Goal: Task Accomplishment & Management: Complete application form

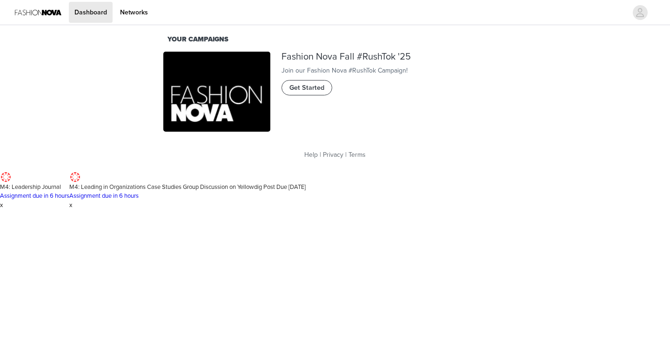
click at [307, 93] on span "Get Started" at bounding box center [306, 88] width 35 height 10
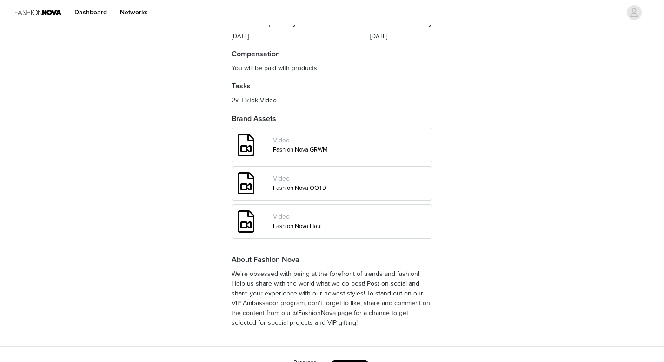
scroll to position [346, 0]
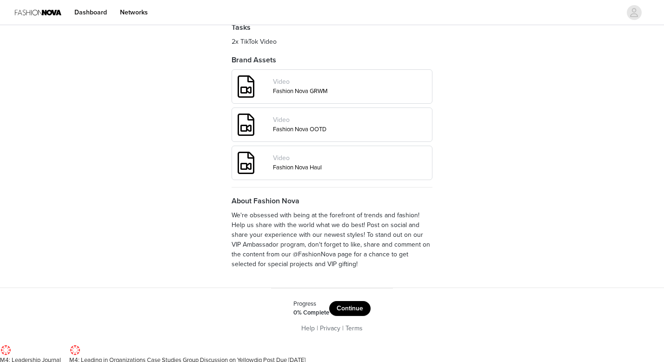
click at [354, 316] on button "Continue" at bounding box center [349, 308] width 41 height 15
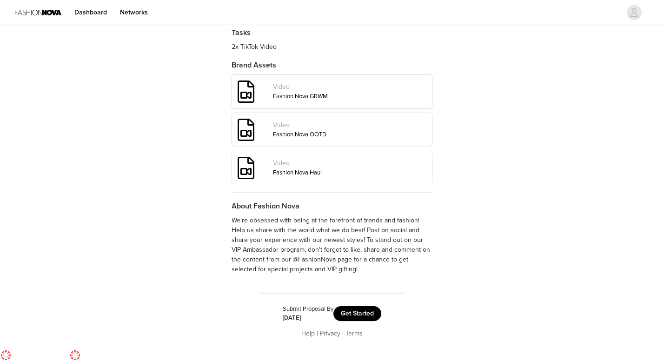
scroll to position [346, 0]
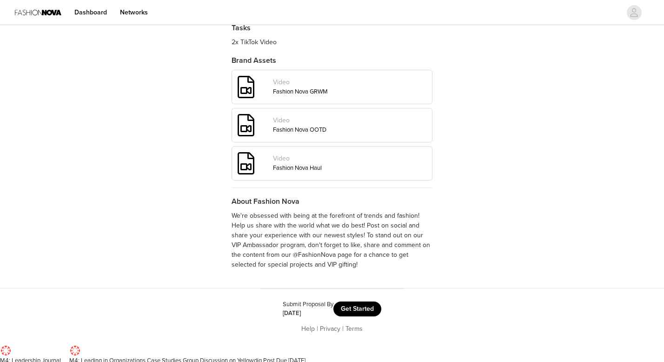
click at [361, 316] on button "Get Started" at bounding box center [358, 308] width 48 height 15
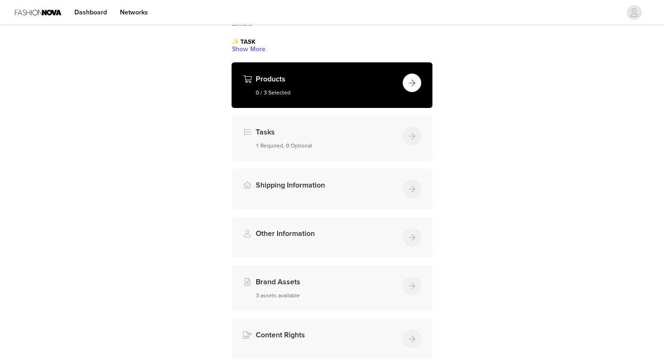
scroll to position [87, 0]
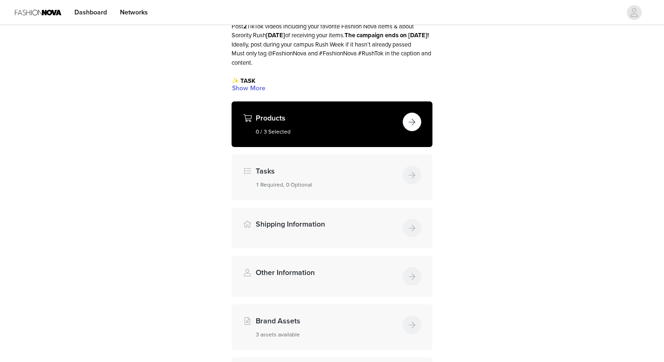
click at [411, 126] on button "button" at bounding box center [412, 122] width 19 height 19
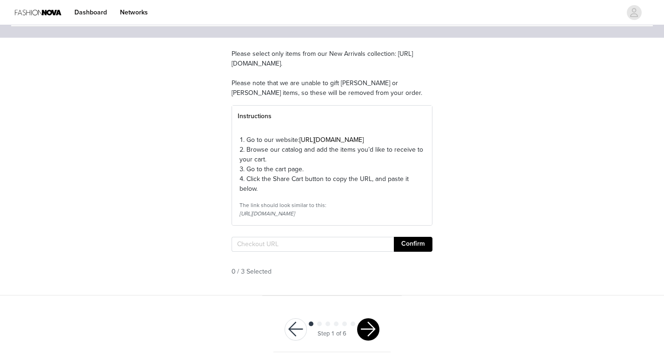
scroll to position [80, 0]
